Goal: Find contact information: Find contact information

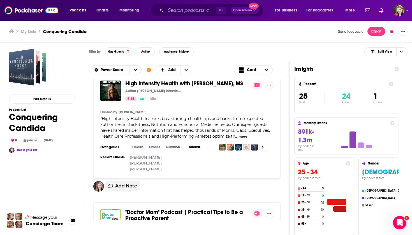
scroll to position [609, 0]
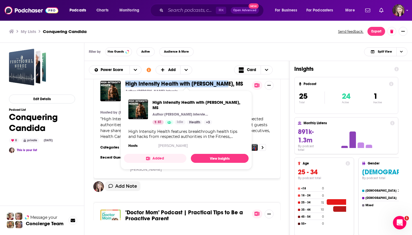
drag, startPoint x: 124, startPoint y: 80, endPoint x: 222, endPoint y: 83, distance: 97.8
click at [222, 83] on div "High Intensity Health with Mike Mutzel, MS Author Mike Mutzel interviews Jeff B…" at bounding box center [186, 91] width 173 height 20
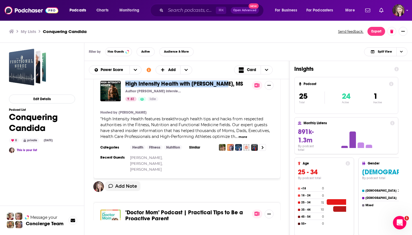
copy span "High Intensity Health with Mike Mutzel"
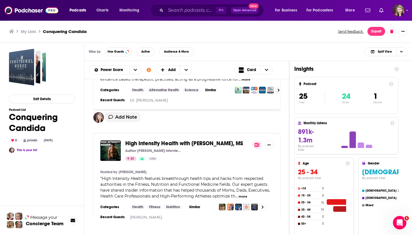
scroll to position [550, 0]
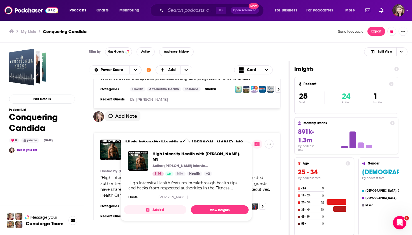
click at [170, 154] on span "High Intensity Health with Mike Mutzel, MS" at bounding box center [198, 156] width 92 height 11
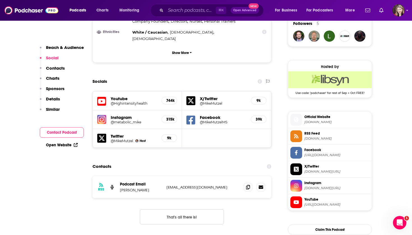
scroll to position [417, 0]
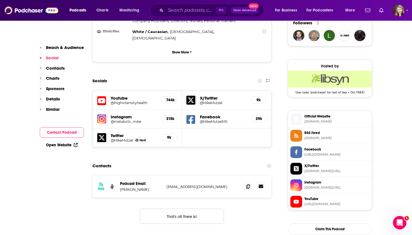
click at [260, 185] on icon at bounding box center [261, 186] width 4 height 3
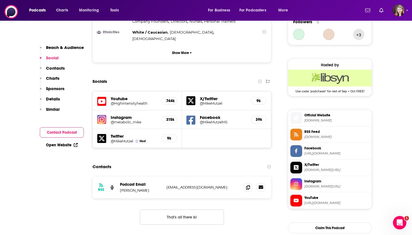
scroll to position [0, 0]
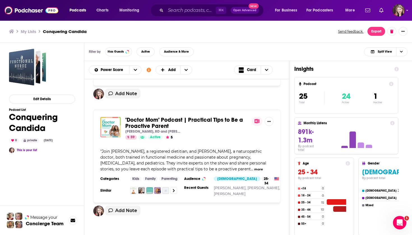
scroll to position [702, 0]
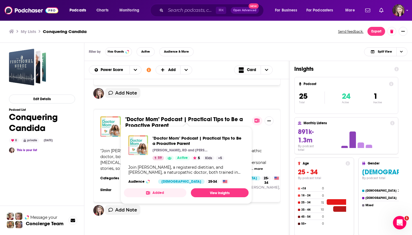
click at [146, 116] on span ""Doctor Mom" Podcast | Practical Tips to Be a Proactive Parent" at bounding box center [184, 122] width 118 height 13
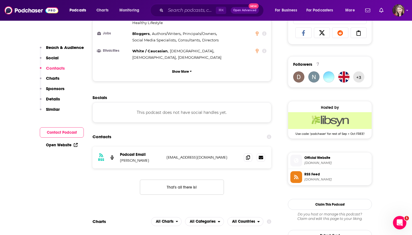
scroll to position [375, 0]
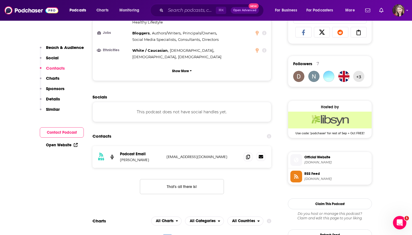
click at [260, 155] on icon at bounding box center [261, 156] width 4 height 3
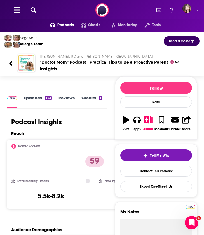
scroll to position [0, 0]
click at [31, 97] on link "Episodes 392" at bounding box center [38, 101] width 28 height 13
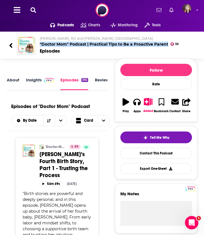
drag, startPoint x: 38, startPoint y: 43, endPoint x: 169, endPoint y: 47, distance: 130.3
click at [169, 47] on div "Stephanie Greunke, RD and Dr. Elana Roumell, ND "Doctor Mom" Podcast | Practica…" at bounding box center [115, 45] width 160 height 18
copy h2 ""Doctor Mom" Podcast | Practical Tips to Be a Proactive Parent"
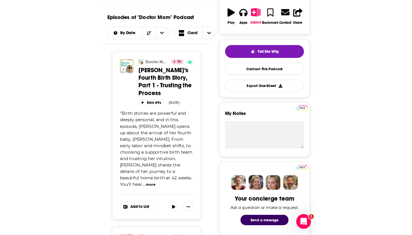
scroll to position [45, 0]
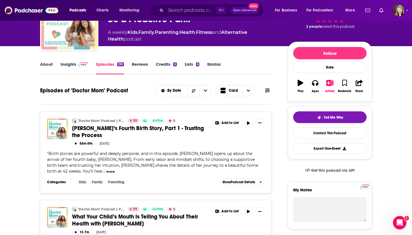
click at [69, 65] on link "Insights" at bounding box center [75, 68] width 28 height 13
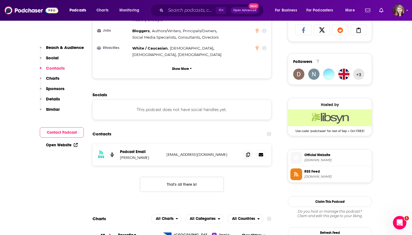
scroll to position [377, 0]
click at [248, 153] on icon at bounding box center [248, 155] width 4 height 4
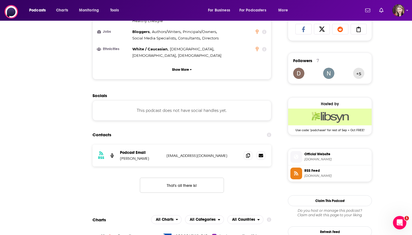
scroll to position [0, 0]
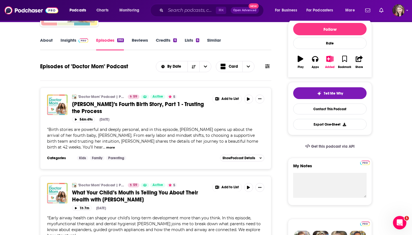
scroll to position [25, 0]
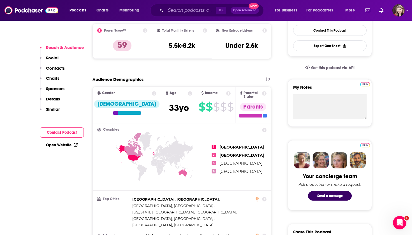
scroll to position [115, 0]
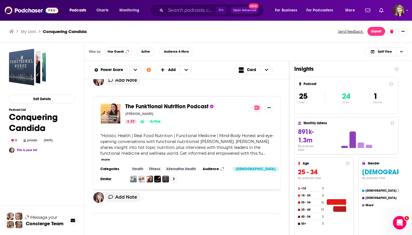
scroll to position [833, 0]
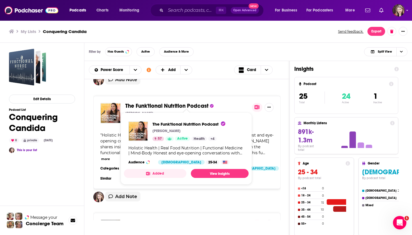
click at [161, 103] on span "The Funk'tional Nutrition Podcast" at bounding box center [166, 106] width 83 height 7
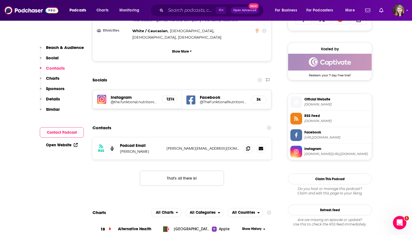
scroll to position [394, 0]
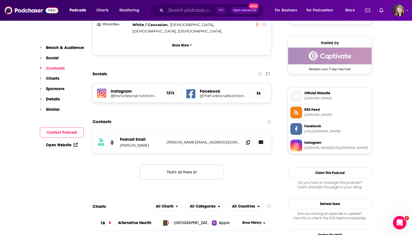
click at [260, 141] on icon at bounding box center [261, 142] width 4 height 3
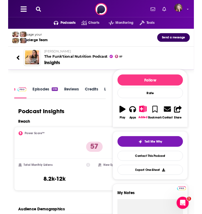
scroll to position [0, 0]
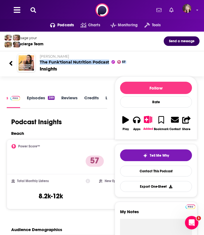
drag, startPoint x: 39, startPoint y: 61, endPoint x: 110, endPoint y: 66, distance: 71.0
click at [110, 66] on div "Erin Holt The Funk'tional Nutrition Podcast 57 Insights" at bounding box center [115, 63] width 160 height 18
copy div "The Funk'tional Nutrition Podcast 57"
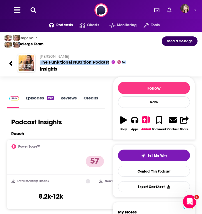
copy div "The Funk'tional Nutrition Podcast 57"
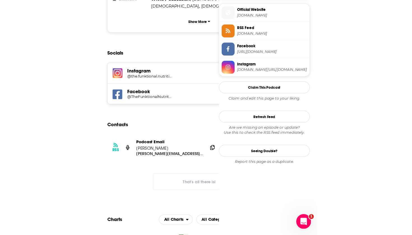
scroll to position [421, 0]
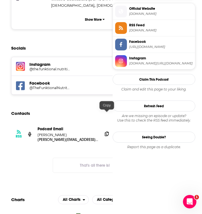
click at [106, 132] on icon at bounding box center [107, 134] width 4 height 4
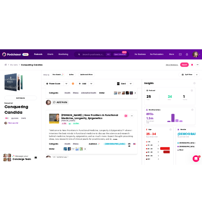
scroll to position [905, 0]
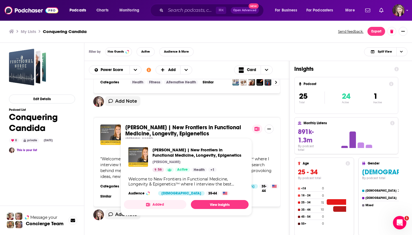
drag, startPoint x: 125, startPoint y: 128, endPoint x: 212, endPoint y: 134, distance: 87.6
click at [212, 134] on div "Dr. Kara Fitzgerald | New Frontiers in Functional Medicine, Longevity, Epigenet…" at bounding box center [186, 136] width 173 height 23
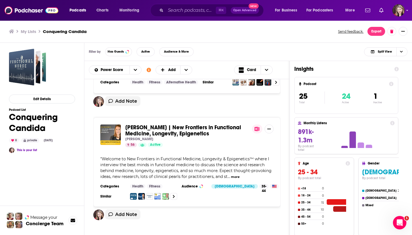
copy span "Dr. Kara Fitzgerald | New Frontiers in Functional Medicine, Longevity, Epigenet…"
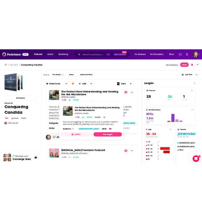
scroll to position [1064, 0]
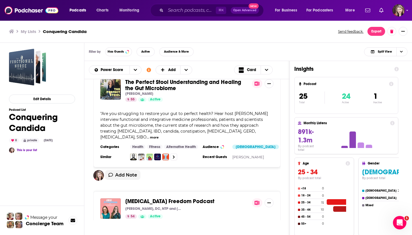
drag, startPoint x: 124, startPoint y: 82, endPoint x: 176, endPoint y: 97, distance: 53.5
click at [176, 97] on div "The Perfect Stool Understanding and Healing the Gut Microbiome Lindsey Parsons …" at bounding box center [186, 119] width 187 height 95
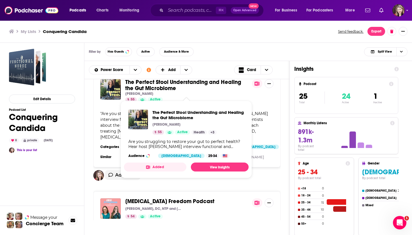
copy div "The Perfect Stool Understanding and Healing the Gut Microbiome Lindsey Parsons"
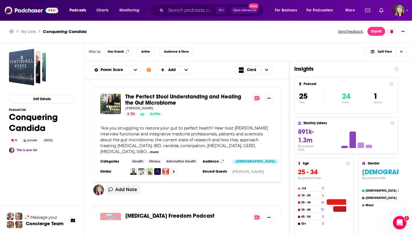
scroll to position [1053, 0]
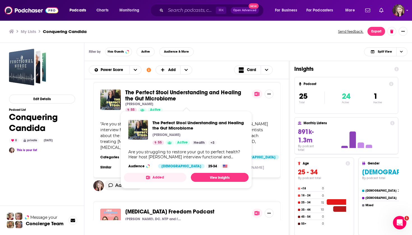
click at [149, 98] on span "The Perfect Stool Understanding and Healing the Gut Microbiome" at bounding box center [183, 95] width 116 height 13
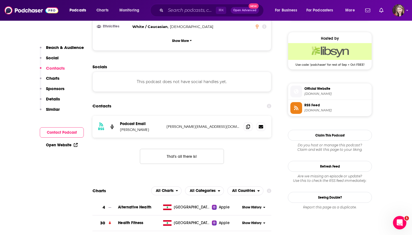
scroll to position [401, 0]
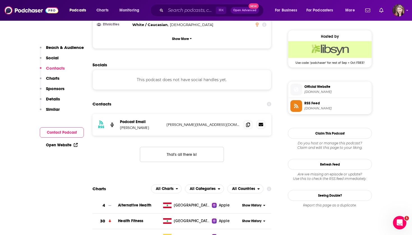
click at [261, 123] on icon at bounding box center [261, 124] width 4 height 3
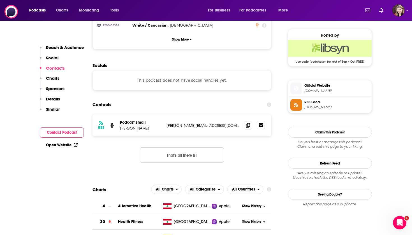
scroll to position [0, 0]
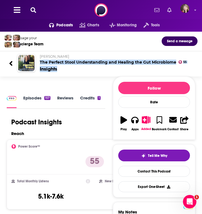
drag, startPoint x: 40, startPoint y: 61, endPoint x: 172, endPoint y: 67, distance: 132.4
click at [172, 67] on div "Lindsey Parsons The Perfect Stool Understanding and Healing the Gut Microbiome …" at bounding box center [114, 63] width 158 height 18
copy div "The Perfect Stool Understanding and Healing the Gut Microbiome 55 Insights"
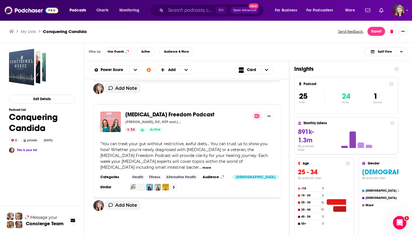
scroll to position [1152, 0]
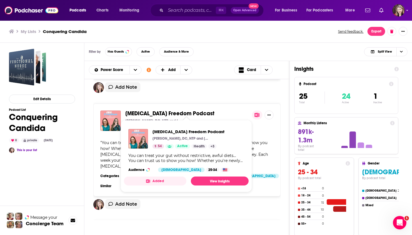
click at [146, 110] on span "IBS Freedom Podcast" at bounding box center [169, 113] width 89 height 7
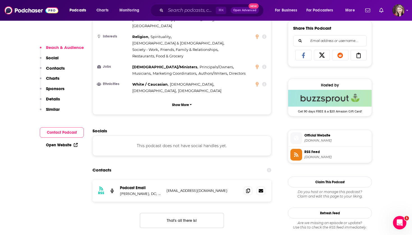
scroll to position [353, 0]
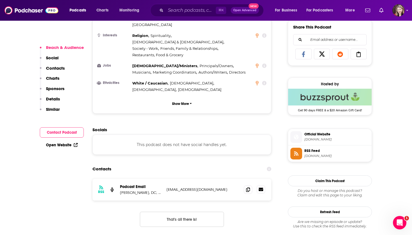
click at [261, 188] on icon at bounding box center [261, 189] width 4 height 3
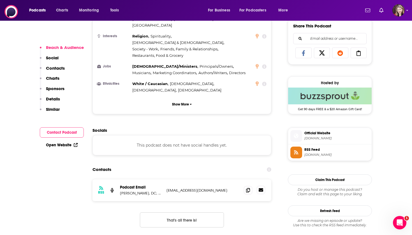
scroll to position [0, 0]
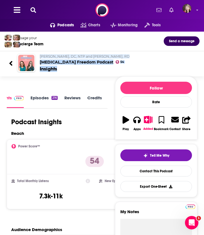
drag, startPoint x: 66, startPoint y: 69, endPoint x: 38, endPoint y: 54, distance: 31.9
click at [38, 54] on div "Dr. Nicole DiNezza, DC, NTP and Amy Hollenkamp, RD IBS Freedom Podcast 54 Insig…" at bounding box center [115, 63] width 160 height 18
copy div "Dr. Nicole DiNezza, DC, NTP and Amy Hollenkamp, RD IBS Freedom Podcast 54 Insig…"
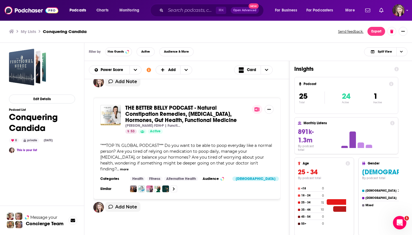
scroll to position [1272, 0]
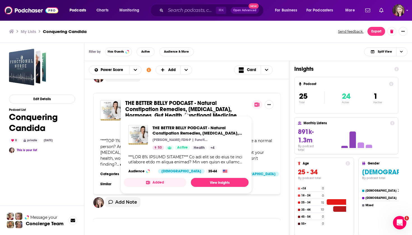
click at [169, 103] on span "THE BETTER BELLY PODCAST - Natural Constipation Remedies, Acid Reflux, Hormones…" at bounding box center [180, 109] width 111 height 19
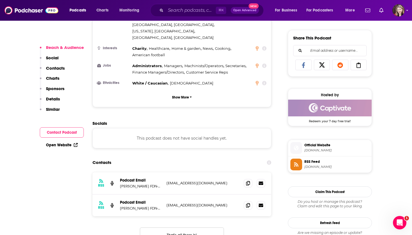
scroll to position [345, 0]
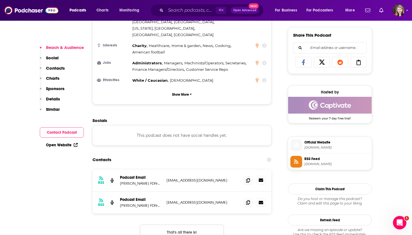
click at [261, 179] on icon at bounding box center [261, 180] width 4 height 3
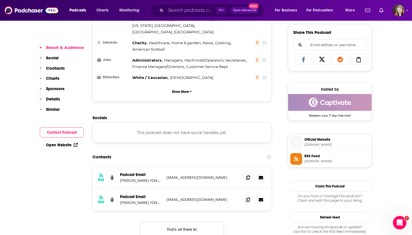
scroll to position [356, 0]
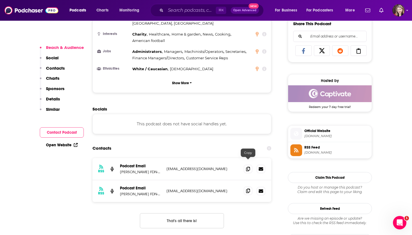
click at [247, 189] on icon at bounding box center [248, 191] width 4 height 4
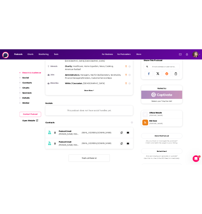
scroll to position [0, 0]
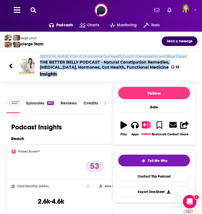
drag, startPoint x: 39, startPoint y: 54, endPoint x: 152, endPoint y: 74, distance: 114.7
click at [152, 74] on div "Allison Jordan FDN-P | Functional Gut Health Coach | Constipation and Bloat Exp…" at bounding box center [100, 66] width 193 height 32
copy div "Allison Jordan FDN-P | Functional Gut Health Coach | Constipation and Bloat Exp…"
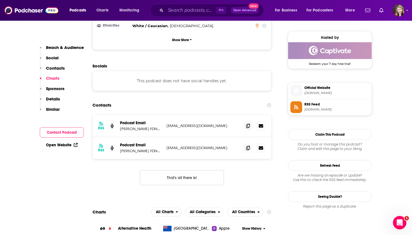
scroll to position [401, 0]
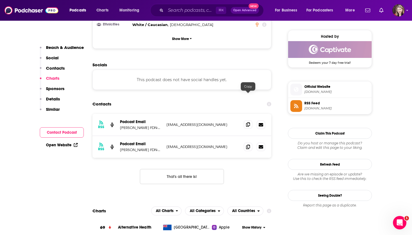
click at [248, 122] on icon at bounding box center [248, 124] width 4 height 4
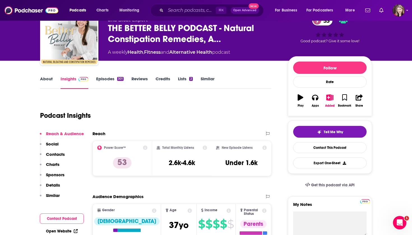
scroll to position [29, 0]
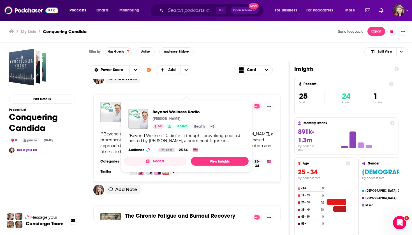
scroll to position [1388, 0]
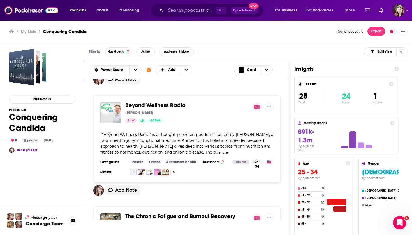
drag, startPoint x: 124, startPoint y: 88, endPoint x: 168, endPoint y: 100, distance: 45.3
click at [168, 103] on div "Beyond Wellness Radio Dr. Justin Marchegiani 52 Active" at bounding box center [186, 113] width 173 height 20
copy div "Beyond Wellness Radio Dr. Justin Marchegiani"
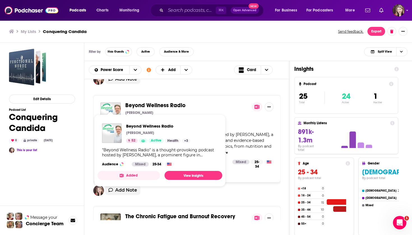
click at [114, 103] on img "Beyond Wellness Radio" at bounding box center [110, 113] width 20 height 20
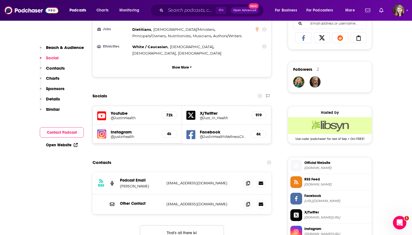
scroll to position [371, 0]
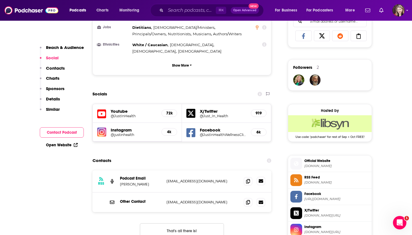
click at [261, 180] on icon at bounding box center [261, 181] width 4 height 3
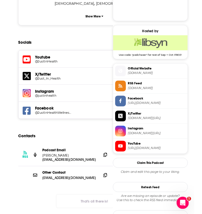
scroll to position [423, 0]
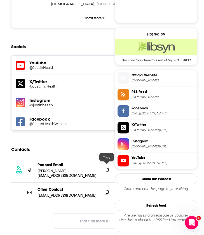
click at [108, 190] on icon at bounding box center [107, 192] width 4 height 4
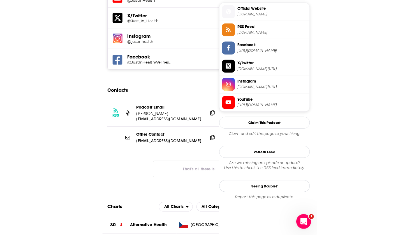
scroll to position [490, 0]
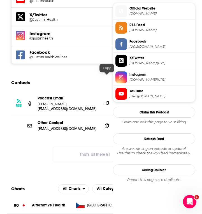
click at [107, 101] on icon at bounding box center [107, 103] width 4 height 4
